Goal: Transaction & Acquisition: Purchase product/service

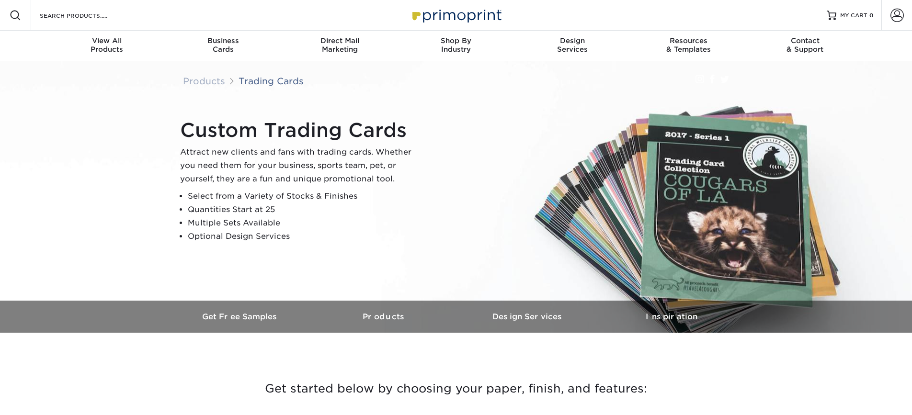
click at [263, 234] on li "Optional Design Services" at bounding box center [304, 236] width 232 height 13
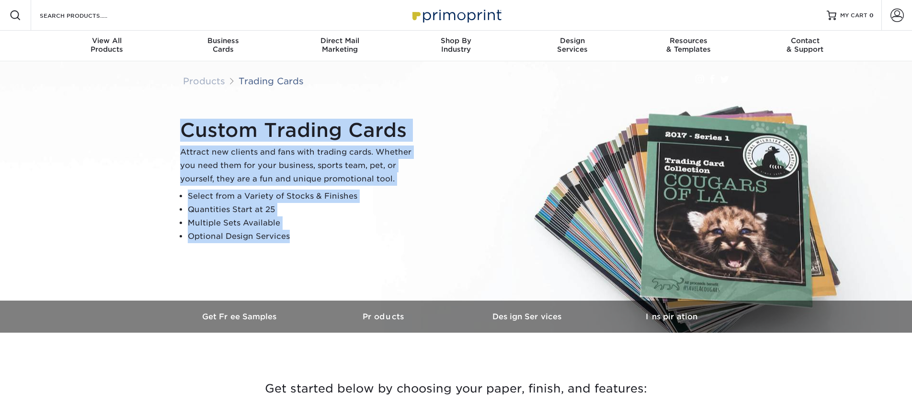
drag, startPoint x: 263, startPoint y: 234, endPoint x: 267, endPoint y: 115, distance: 118.8
click at [267, 115] on div "Custom Trading Cards Attract new clients and fans with trading cards. Whether y…" at bounding box center [460, 181] width 575 height 132
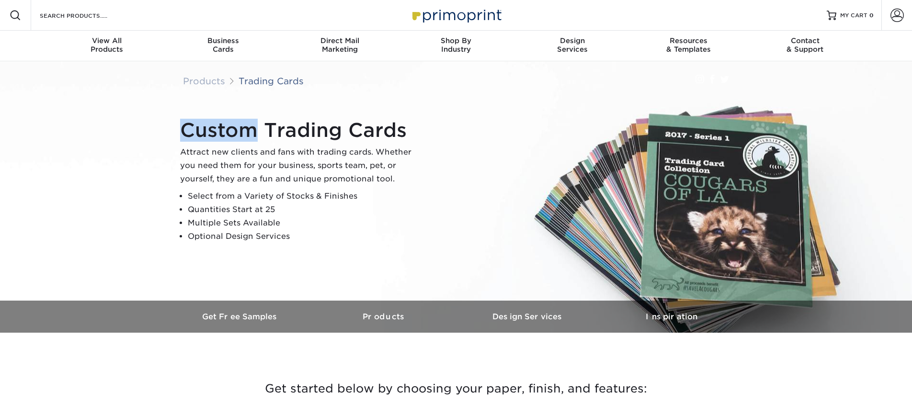
click at [267, 115] on div "Custom Trading Cards Attract new clients and fans with trading cards. Whether y…" at bounding box center [460, 181] width 575 height 132
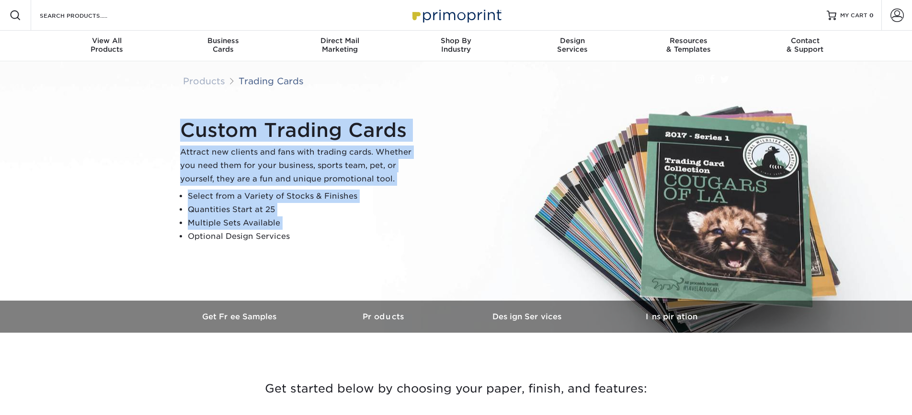
drag, startPoint x: 267, startPoint y: 115, endPoint x: 279, endPoint y: 225, distance: 109.9
click at [280, 225] on div "Custom Trading Cards Attract new clients and fans with trading cards. Whether y…" at bounding box center [460, 181] width 575 height 132
click at [279, 225] on li "Multiple Sets Available" at bounding box center [304, 222] width 232 height 13
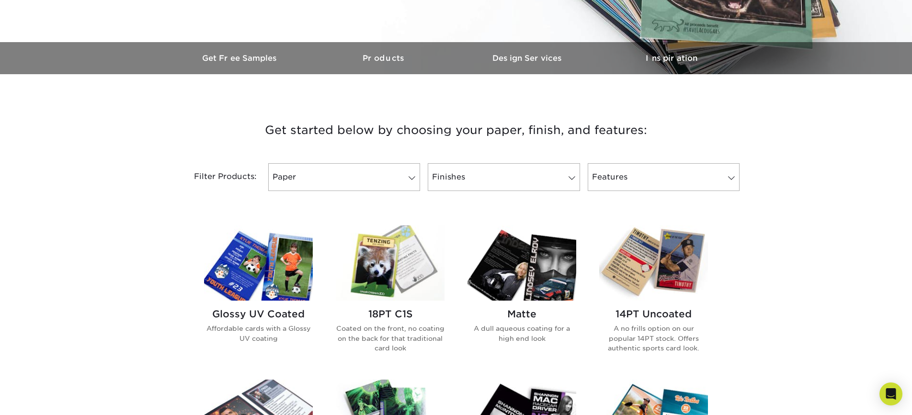
scroll to position [277, 0]
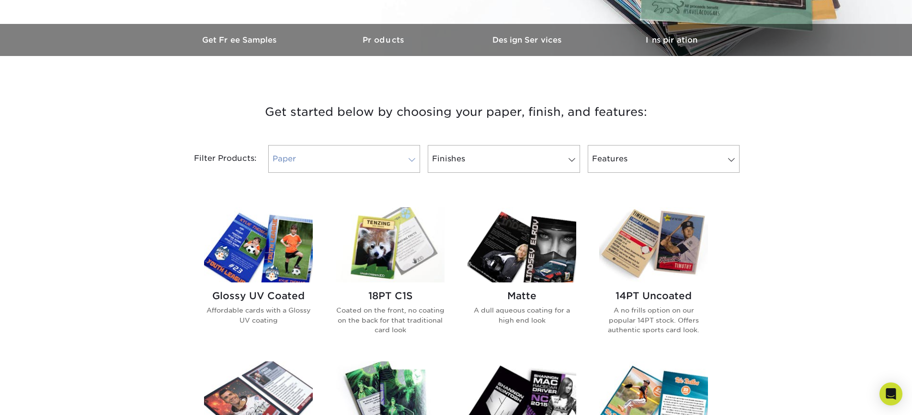
click at [394, 150] on link "Paper" at bounding box center [344, 159] width 152 height 28
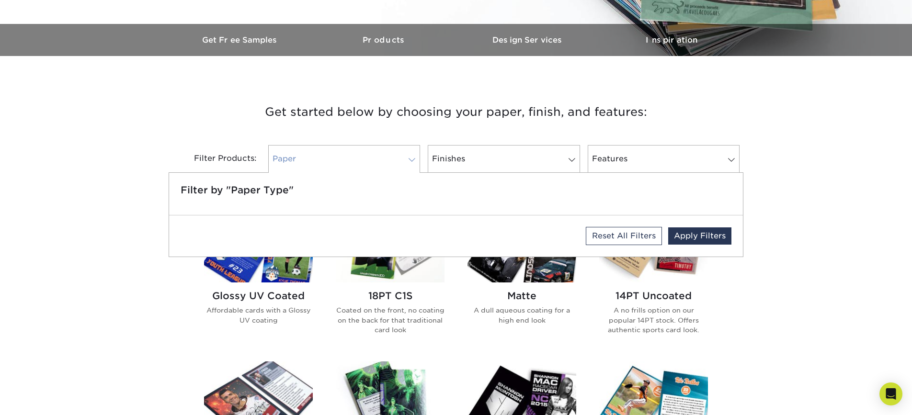
click at [394, 150] on link "Paper" at bounding box center [344, 159] width 152 height 28
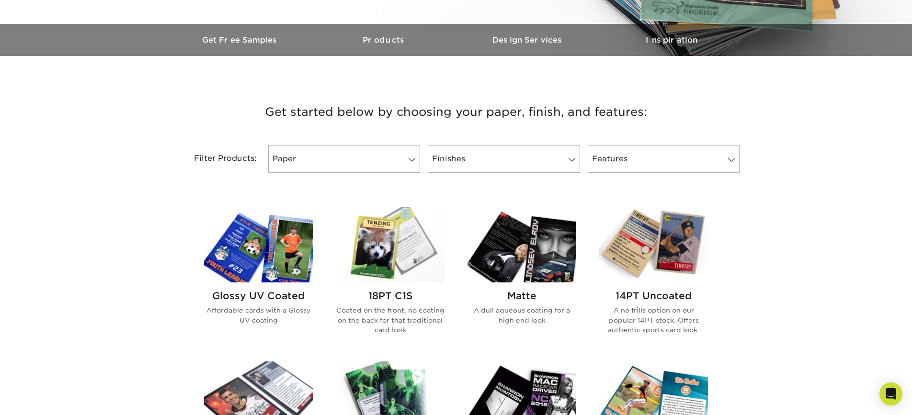
click at [481, 176] on div "Filter Products: Paper Filter by "Paper Type" Reset All Filters Apply Filters F…" at bounding box center [456, 165] width 575 height 62
click at [479, 169] on link "Finishes" at bounding box center [504, 159] width 152 height 28
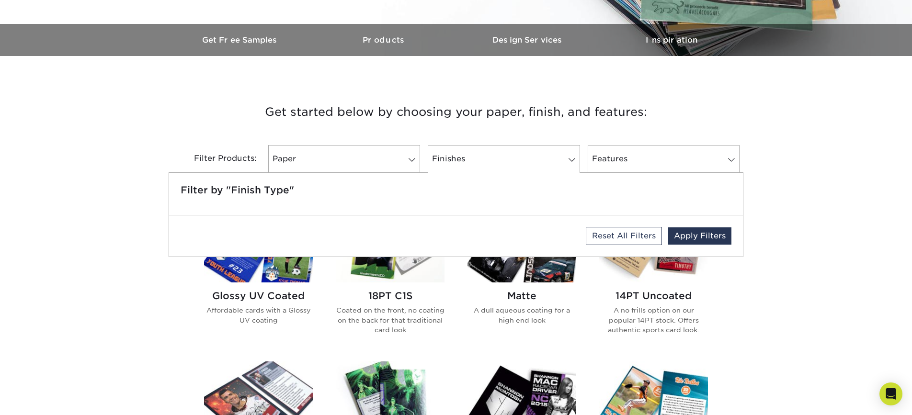
click at [466, 132] on h3 "Get started below by choosing your paper, finish, and features:" at bounding box center [456, 112] width 560 height 43
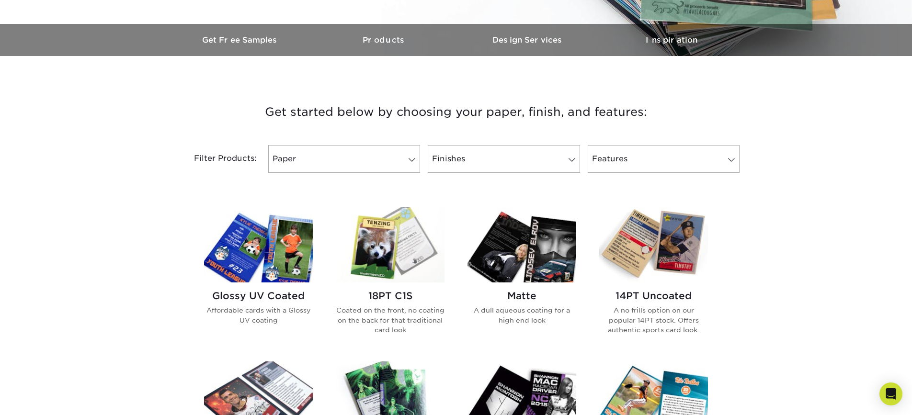
click at [279, 286] on div "Glossy UV Coated Affordable cards with a Glossy UV coating" at bounding box center [258, 312] width 109 height 58
